Goal: Navigation & Orientation: Find specific page/section

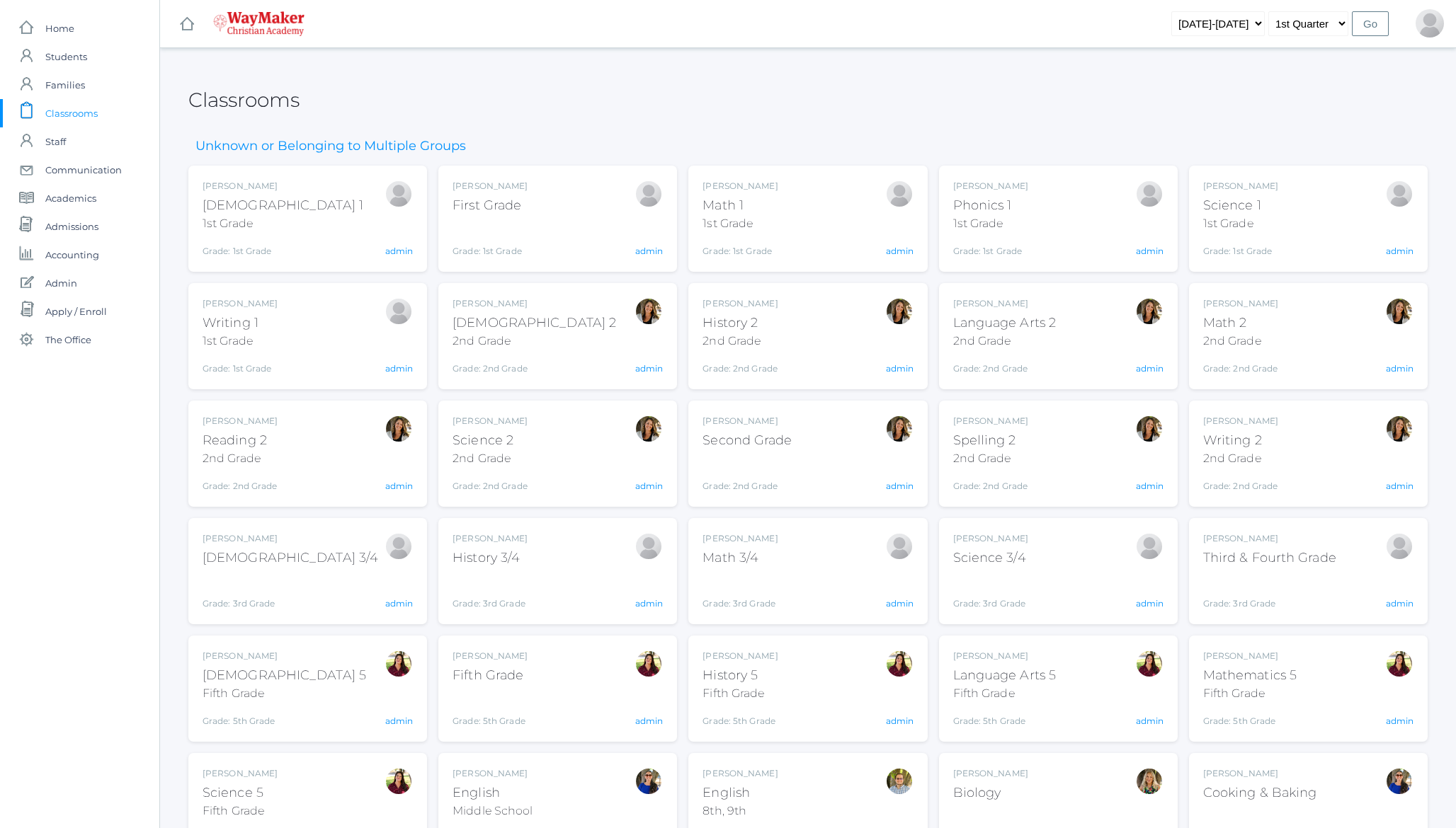
click at [328, 223] on div "[PERSON_NAME][DEMOGRAPHIC_DATA] 1 1st Grade Grade: 1st Grade 01ELEM admin" at bounding box center [308, 218] width 210 height 78
click at [396, 252] on link "admin" at bounding box center [399, 251] width 27 height 10
click at [241, 99] on h2 "Classrooms" at bounding box center [244, 100] width 111 height 22
click at [253, 101] on h2 "Classrooms" at bounding box center [244, 100] width 111 height 22
